Goal: Task Accomplishment & Management: Use online tool/utility

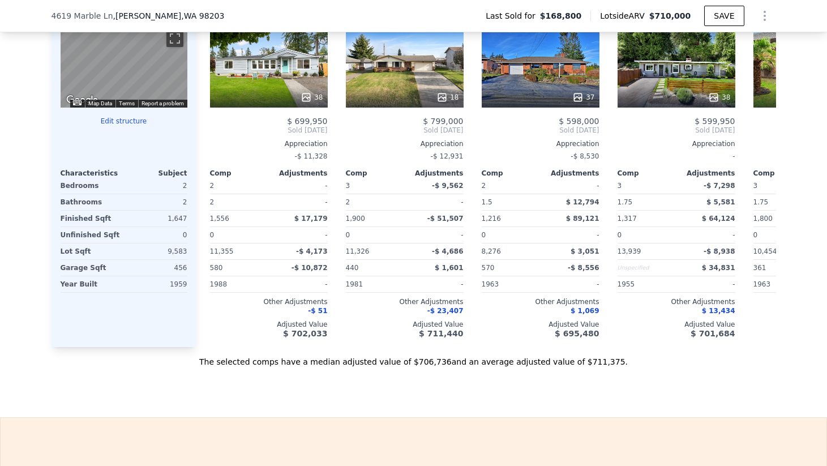
scroll to position [1219, 0]
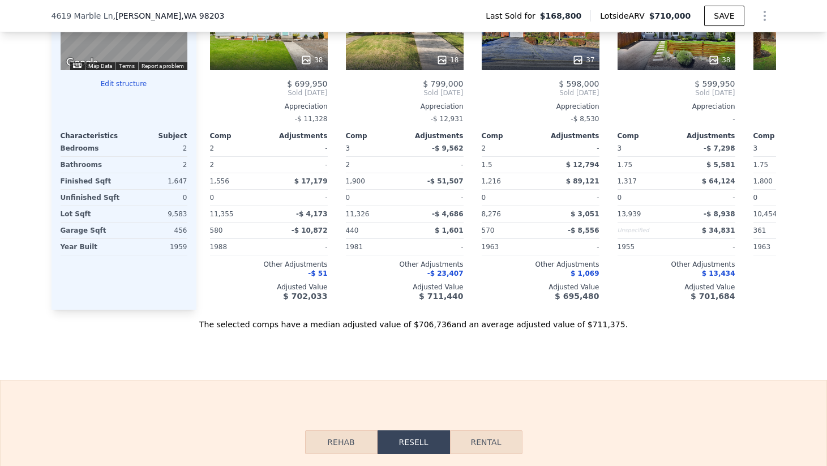
click at [127, 82] on button "Edit structure" at bounding box center [124, 83] width 127 height 9
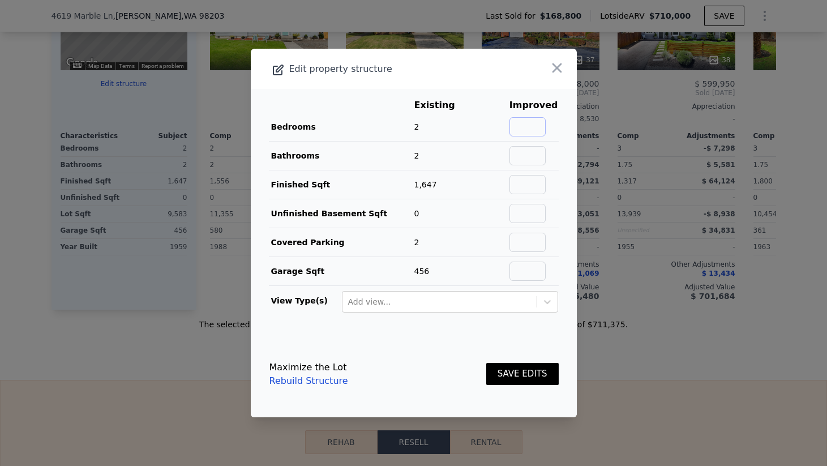
click at [543, 130] on input "text" at bounding box center [528, 126] width 36 height 19
type input "3"
click at [536, 154] on input "text" at bounding box center [528, 155] width 36 height 19
type input "3"
click at [519, 374] on button "SAVE EDITS" at bounding box center [522, 374] width 72 height 22
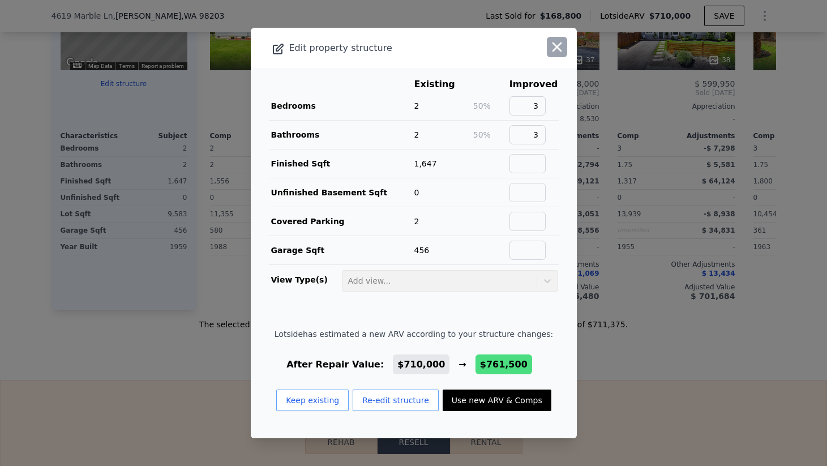
click at [558, 50] on icon "button" at bounding box center [557, 47] width 16 height 16
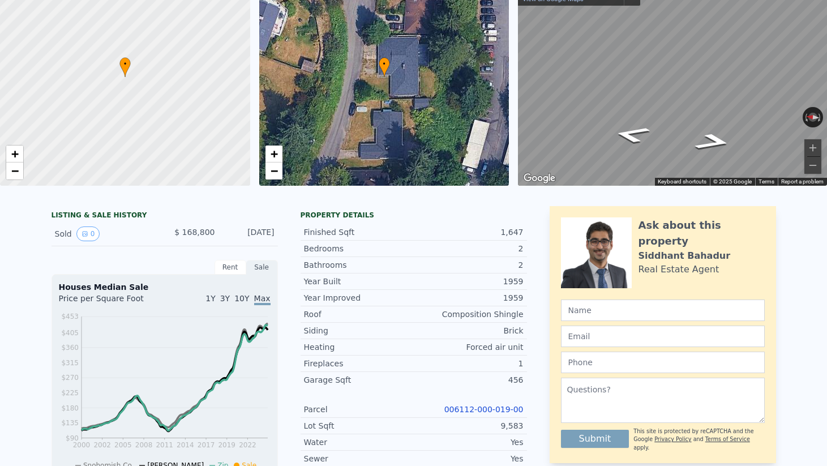
scroll to position [0, 0]
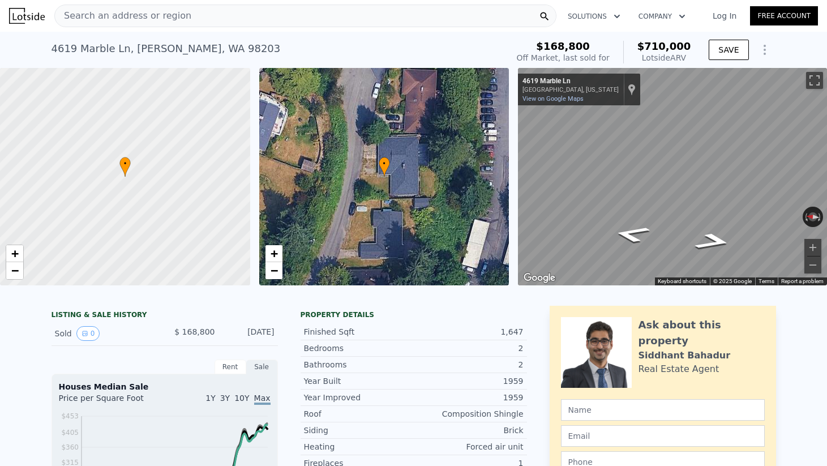
click at [421, 185] on div "• + −" at bounding box center [384, 176] width 250 height 217
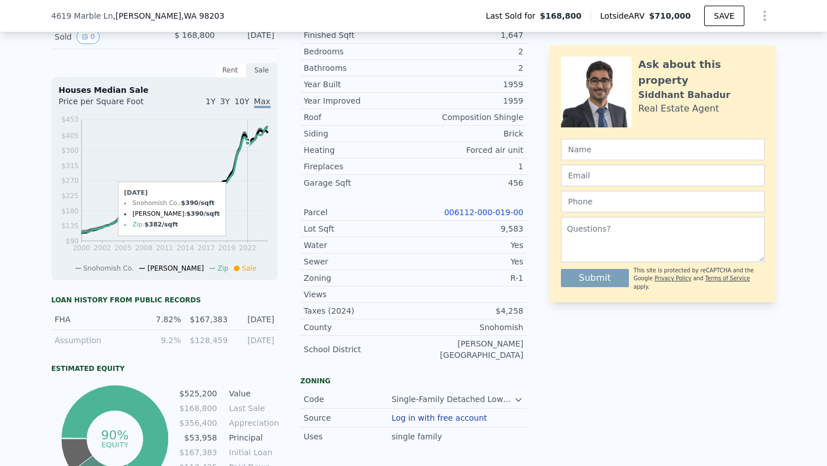
scroll to position [379, 0]
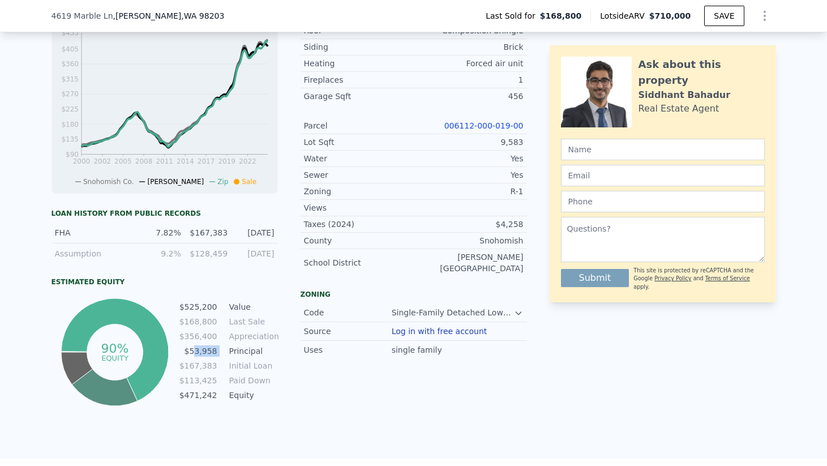
drag, startPoint x: 197, startPoint y: 346, endPoint x: 226, endPoint y: 346, distance: 28.9
click at [226, 346] on tr "$53,958 Principal" at bounding box center [228, 351] width 99 height 12
drag, startPoint x: 234, startPoint y: 350, endPoint x: 268, endPoint y: 356, distance: 33.8
click at [268, 356] on td "Principal" at bounding box center [252, 351] width 51 height 12
click at [238, 392] on td "Equity" at bounding box center [252, 395] width 51 height 12
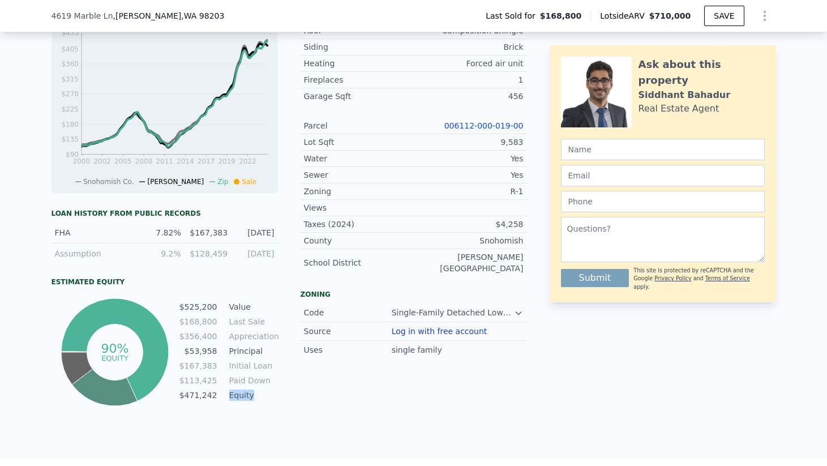
drag, startPoint x: 229, startPoint y: 397, endPoint x: 256, endPoint y: 397, distance: 27.2
click at [256, 397] on td "Equity" at bounding box center [252, 395] width 51 height 12
drag, startPoint x: 182, startPoint y: 306, endPoint x: 273, endPoint y: 327, distance: 93.5
click at [273, 327] on tbody "$525,200 Value $168,800 Last Sale $356,400 Appreciation $53,958 Principal $167,…" at bounding box center [228, 352] width 99 height 103
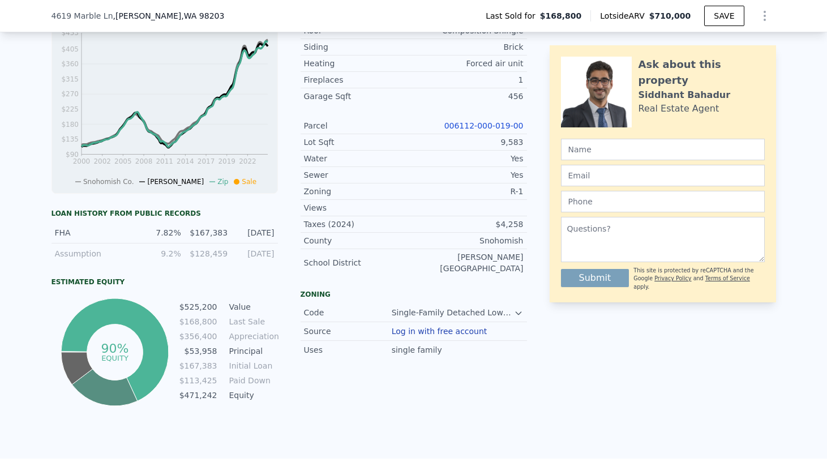
click at [258, 336] on td "Appreciation" at bounding box center [252, 336] width 51 height 12
click at [282, 341] on div "LISTING & SALE HISTORY Sold 0 $ 168,800 [DATE] Rent Sale Rent over time Price p…" at bounding box center [290, 165] width 476 height 486
drag, startPoint x: 187, startPoint y: 351, endPoint x: 281, endPoint y: 351, distance: 93.4
click at [281, 351] on div "LISTING & SALE HISTORY Sold 0 $ 168,800 [DATE] Rent Sale Rent over time Price p…" at bounding box center [290, 165] width 476 height 486
click at [222, 349] on tr "$53,958 Principal" at bounding box center [228, 351] width 99 height 12
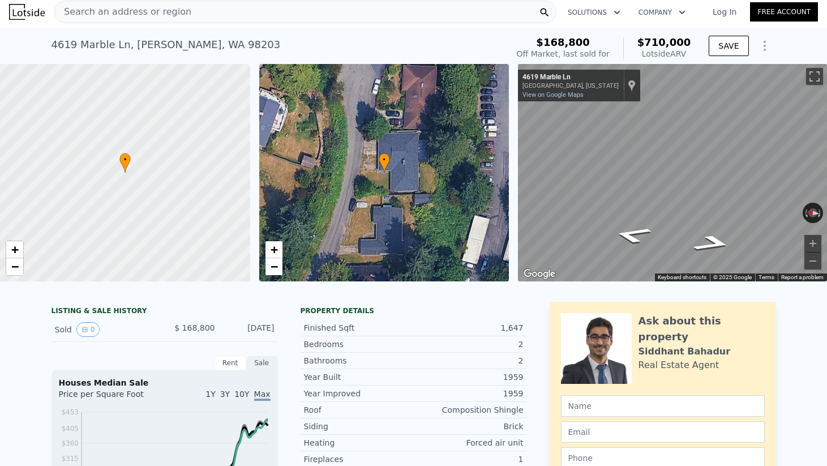
scroll to position [0, 0]
